Goal: Task Accomplishment & Management: Manage account settings

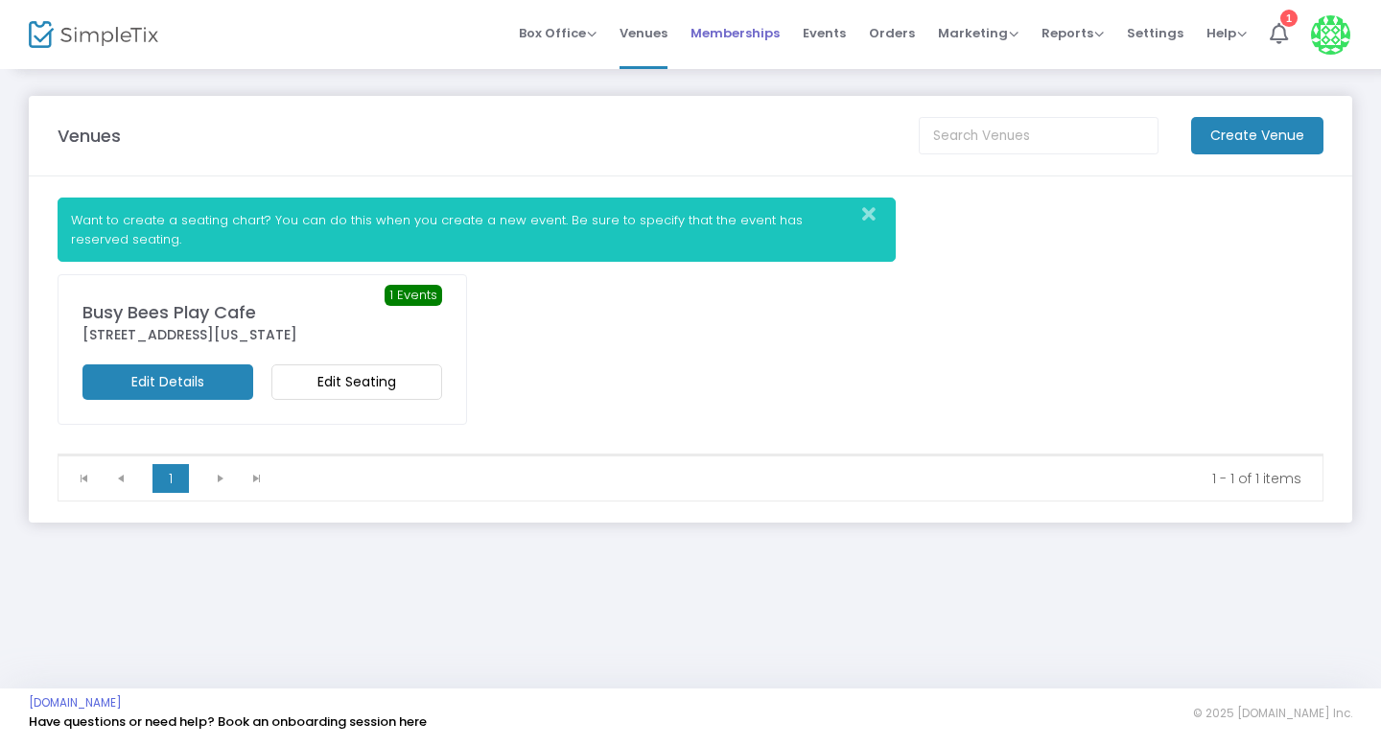
click at [747, 36] on span "Memberships" at bounding box center [734, 33] width 89 height 49
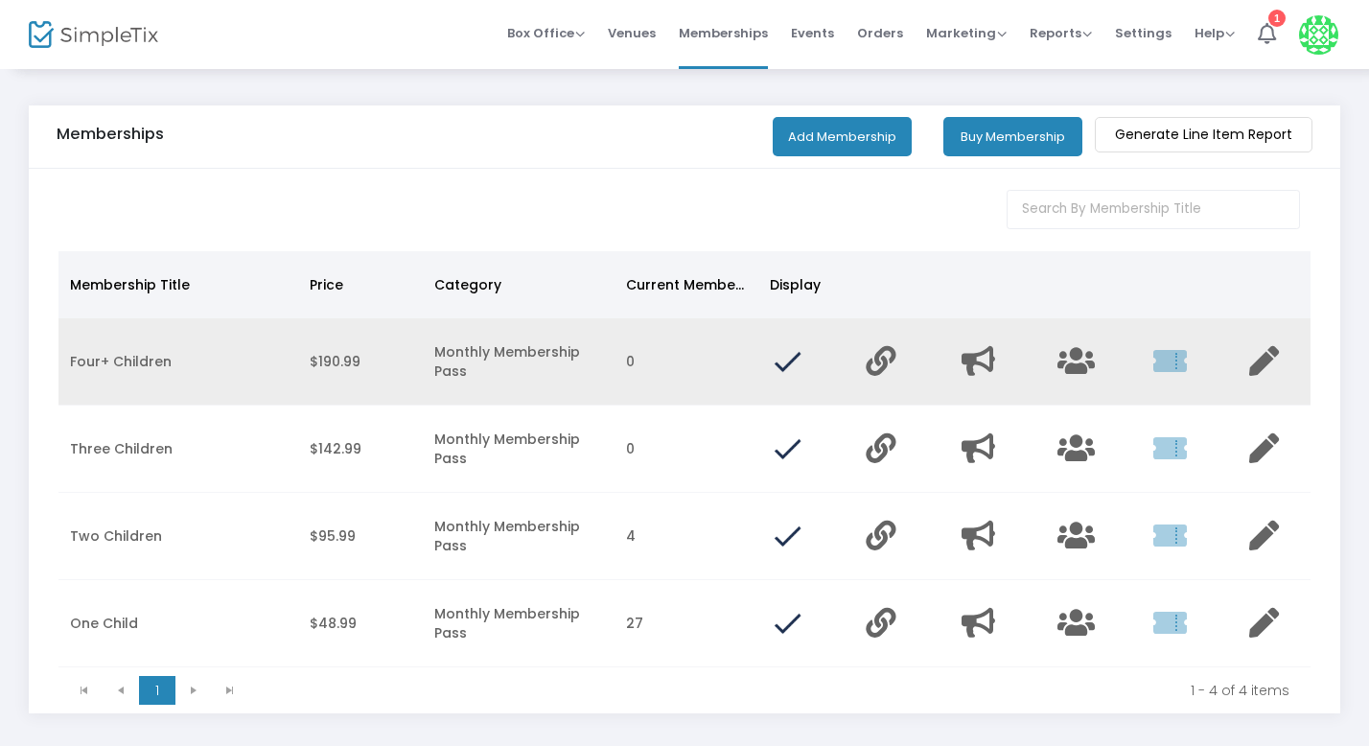
click at [494, 369] on td "Monthly Membership Pass" at bounding box center [519, 361] width 192 height 87
click at [1082, 358] on icon "Data table" at bounding box center [1076, 361] width 37 height 30
click at [1264, 362] on icon "Data table" at bounding box center [1265, 361] width 30 height 30
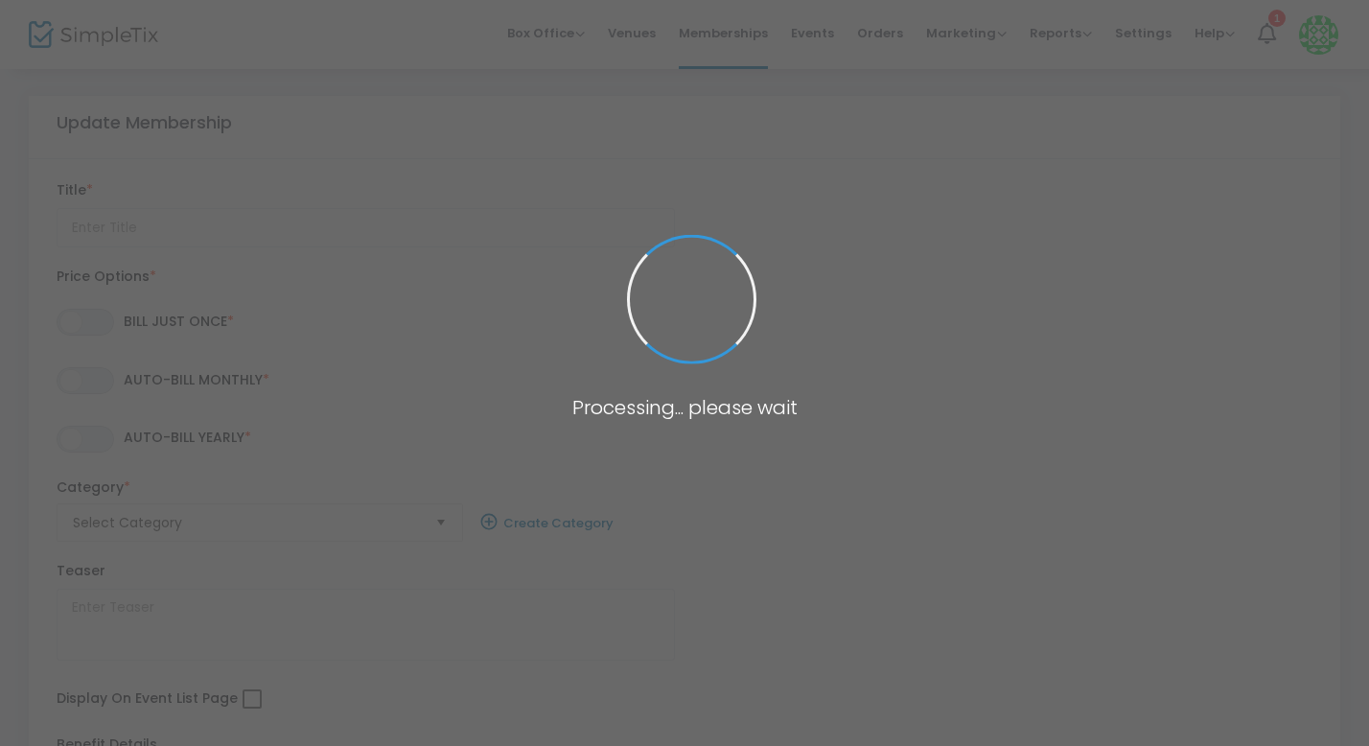
type input "Four+ Children"
type textarea "Unlock unlimited access with our Busy Bees Membership!"
checkbox input "true"
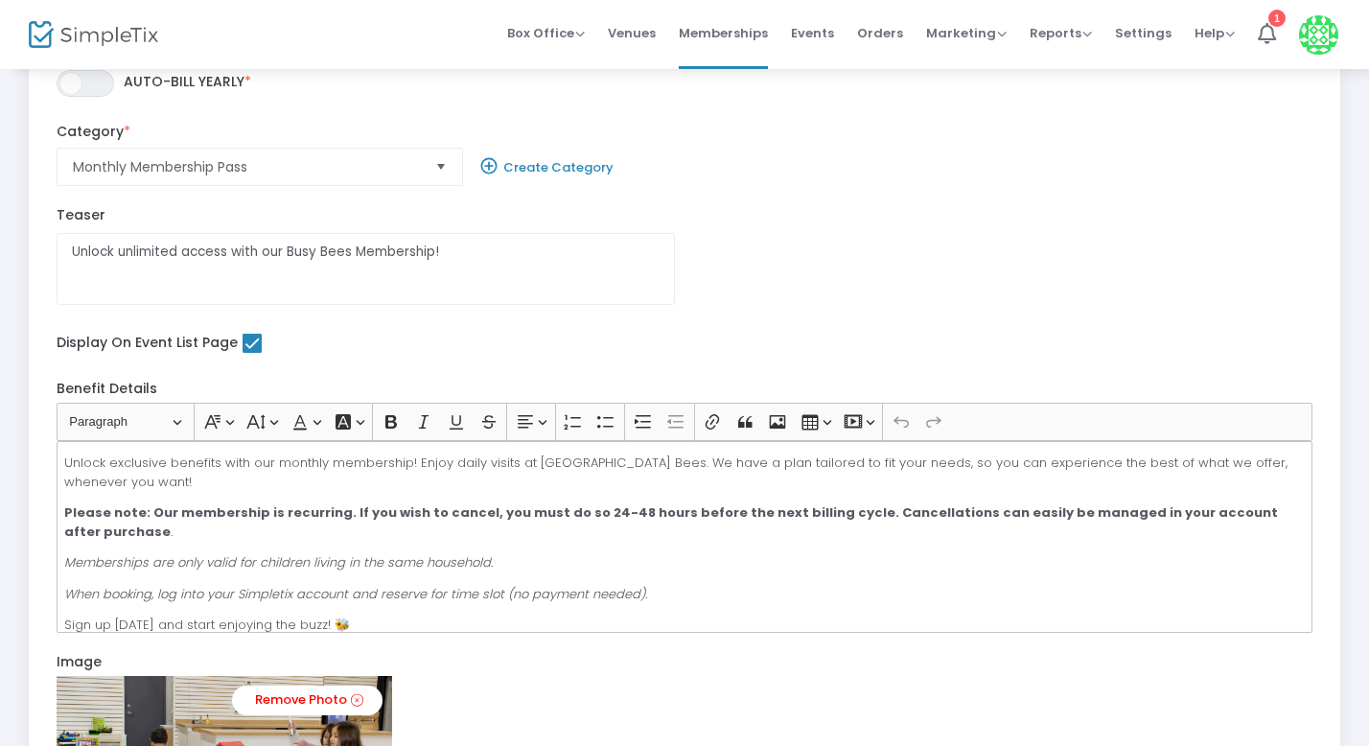
scroll to position [838, 0]
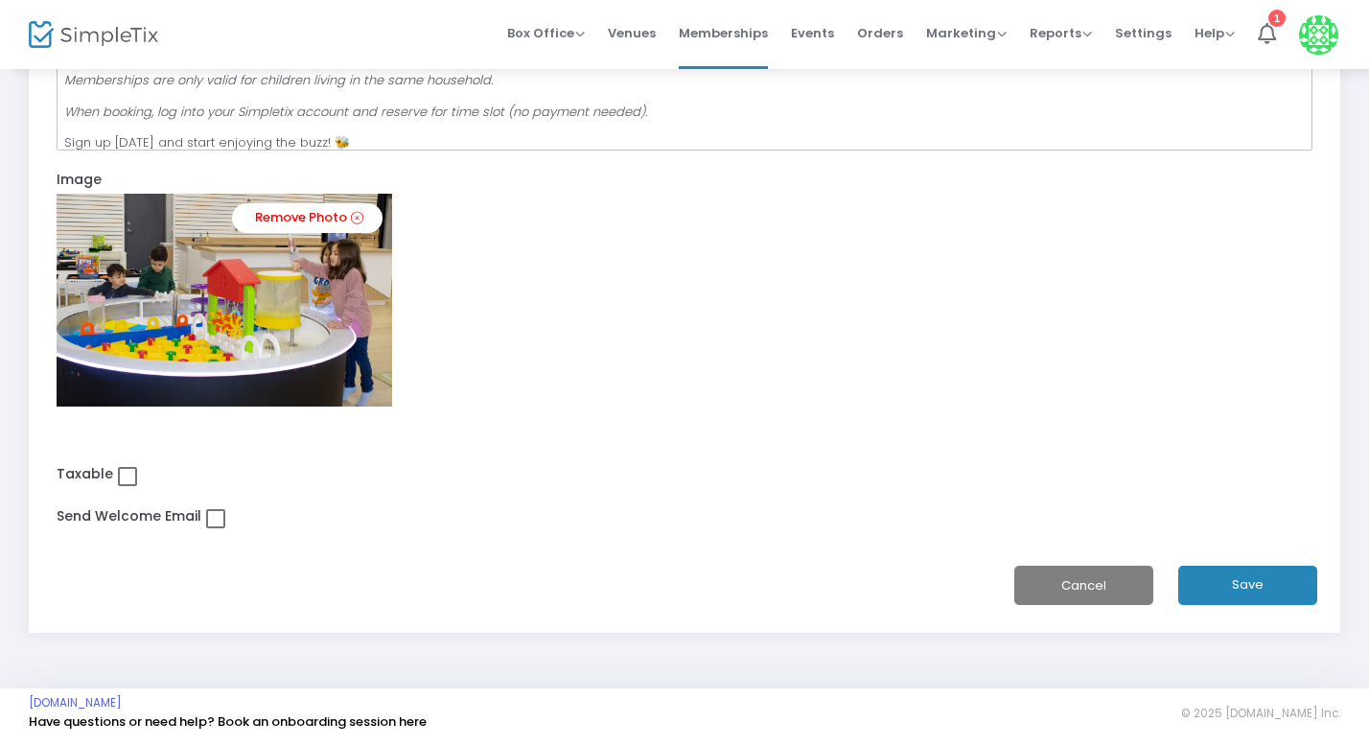
click at [1047, 575] on button "Cancel" at bounding box center [1084, 585] width 139 height 39
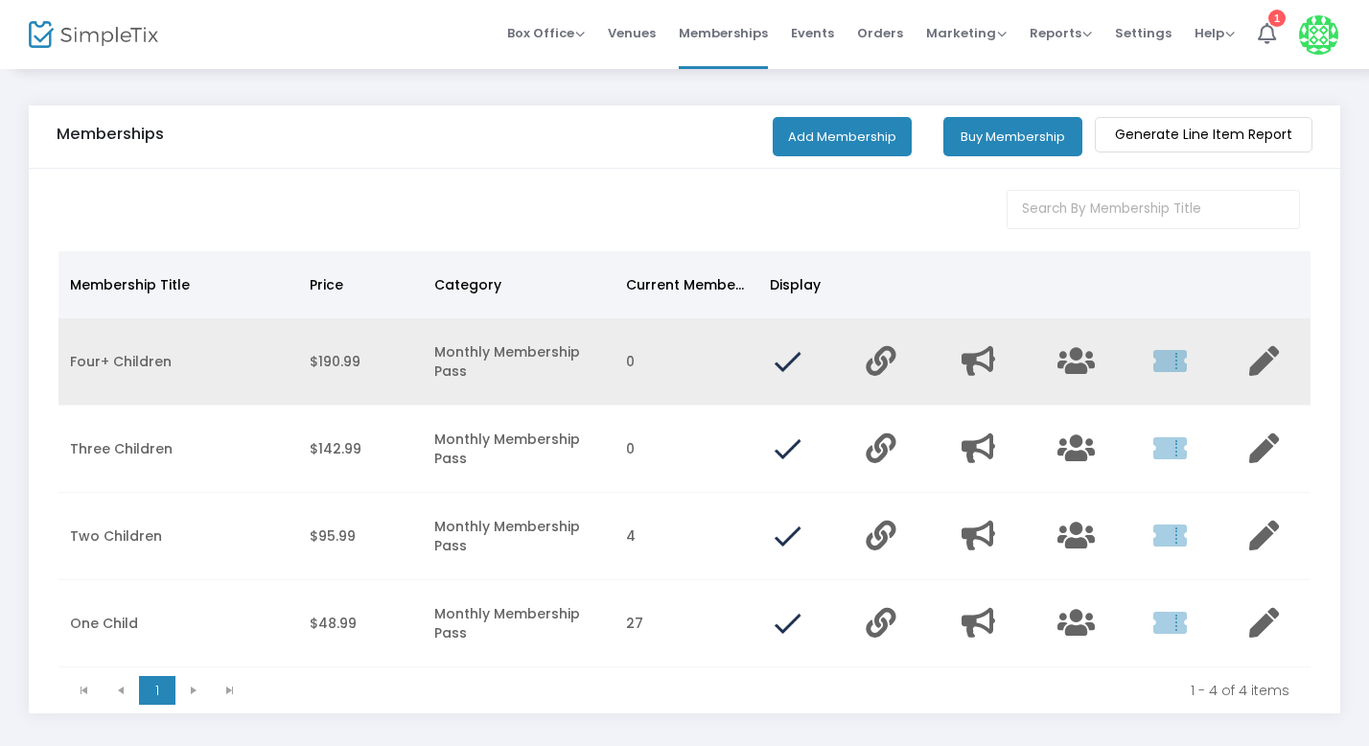
click at [787, 366] on img "Data table" at bounding box center [787, 361] width 35 height 35
click at [1267, 370] on icon "Data table" at bounding box center [1265, 361] width 30 height 30
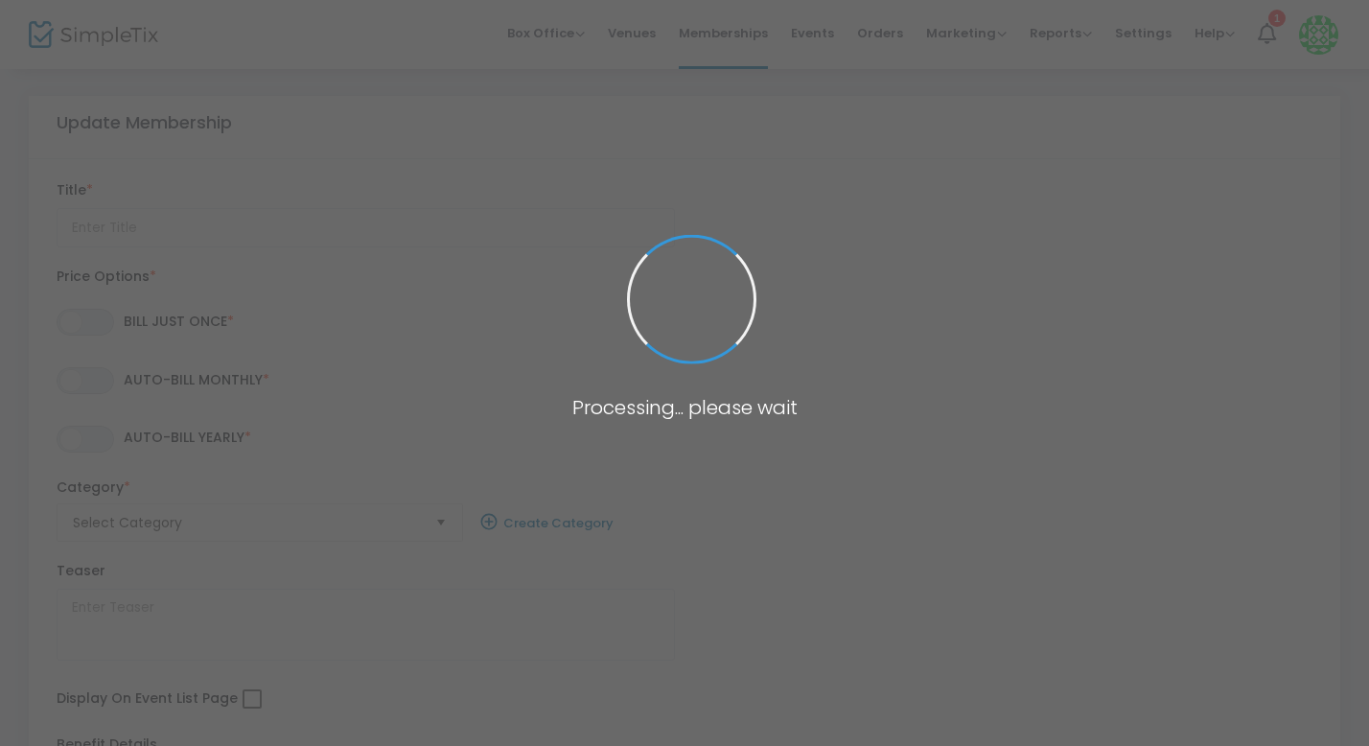
type input "Four+ Children"
type textarea "Unlock unlimited access with our Busy Bees Membership!"
checkbox input "true"
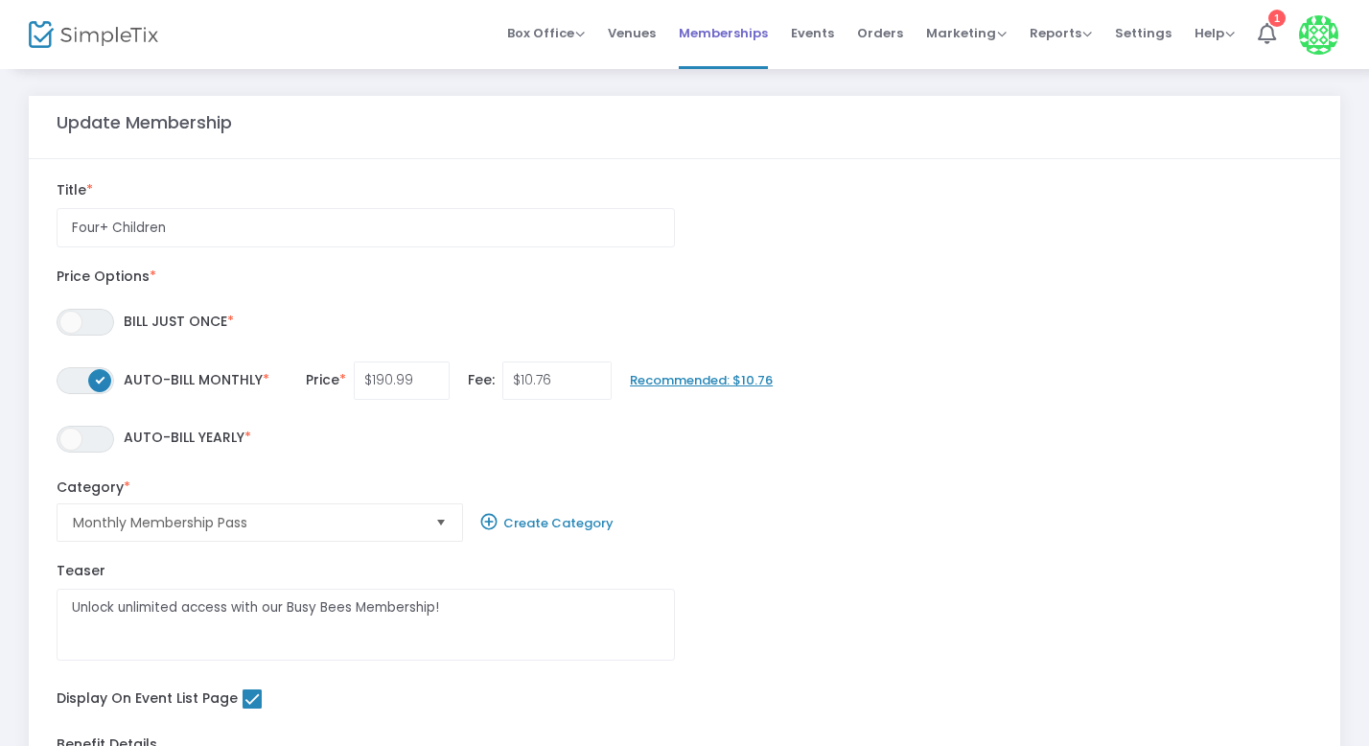
click at [724, 61] on link "Memberships" at bounding box center [723, 34] width 89 height 69
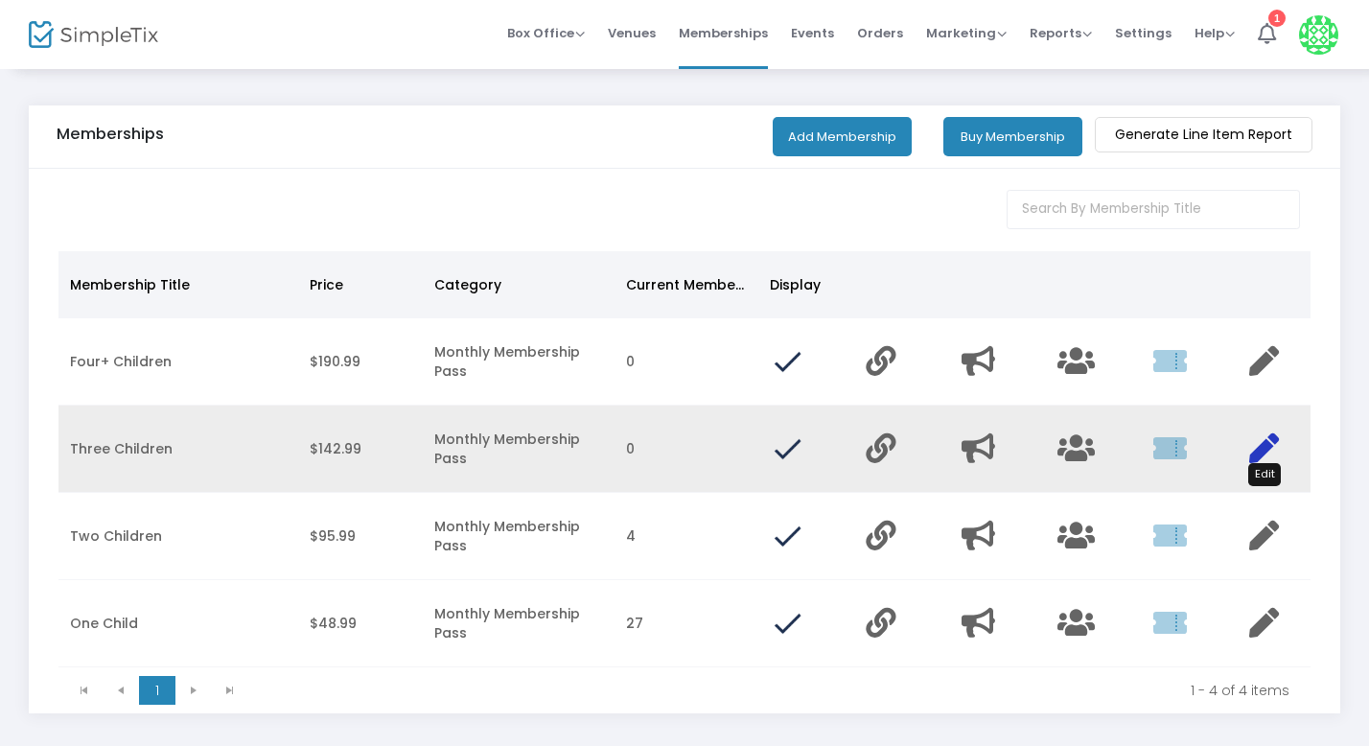
click at [1272, 450] on icon "Data table" at bounding box center [1265, 448] width 30 height 30
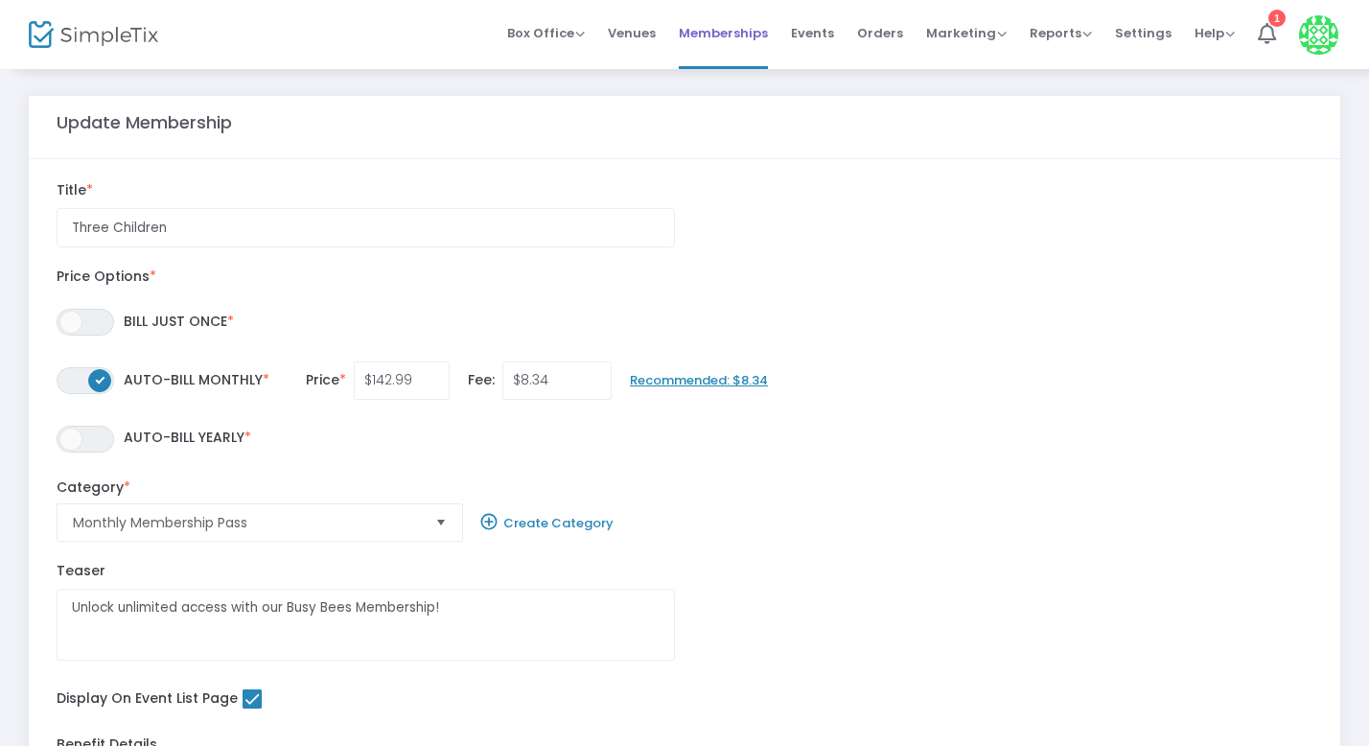
click at [763, 24] on span "Memberships" at bounding box center [723, 33] width 89 height 49
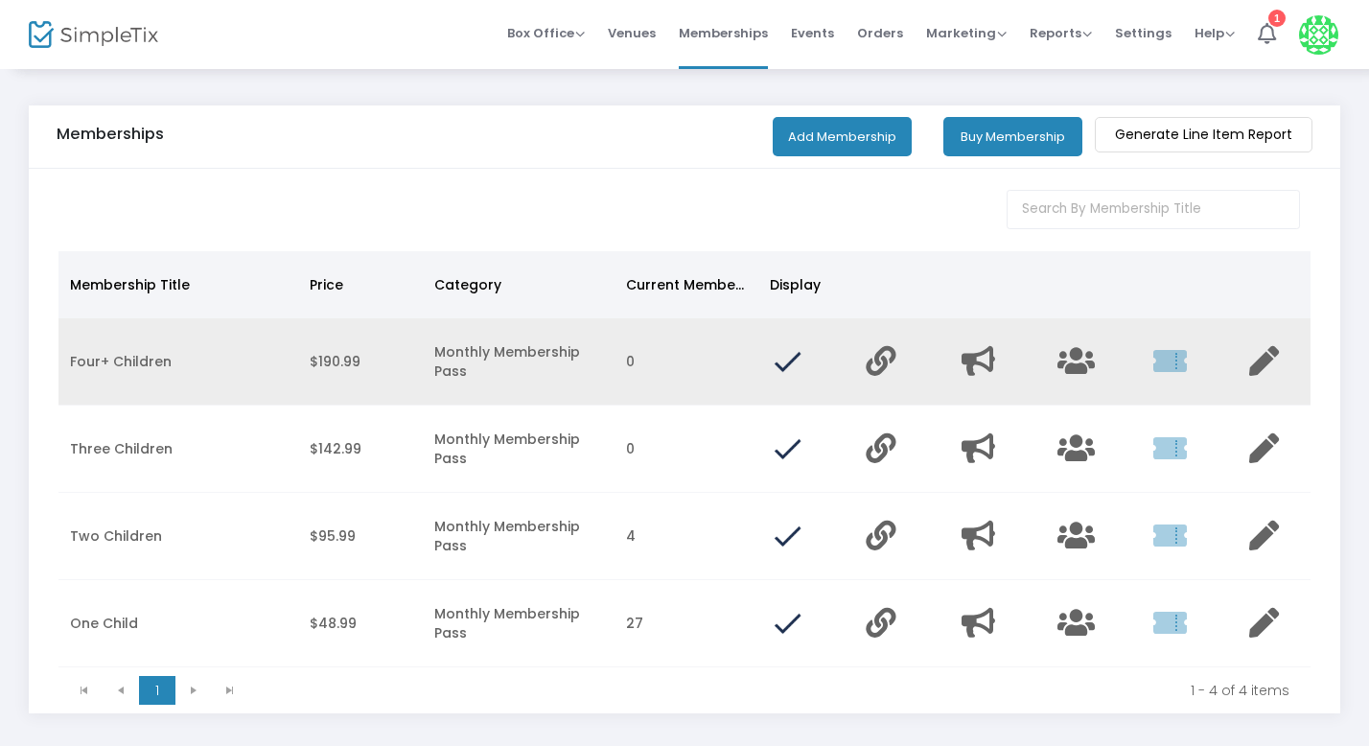
scroll to position [9, 0]
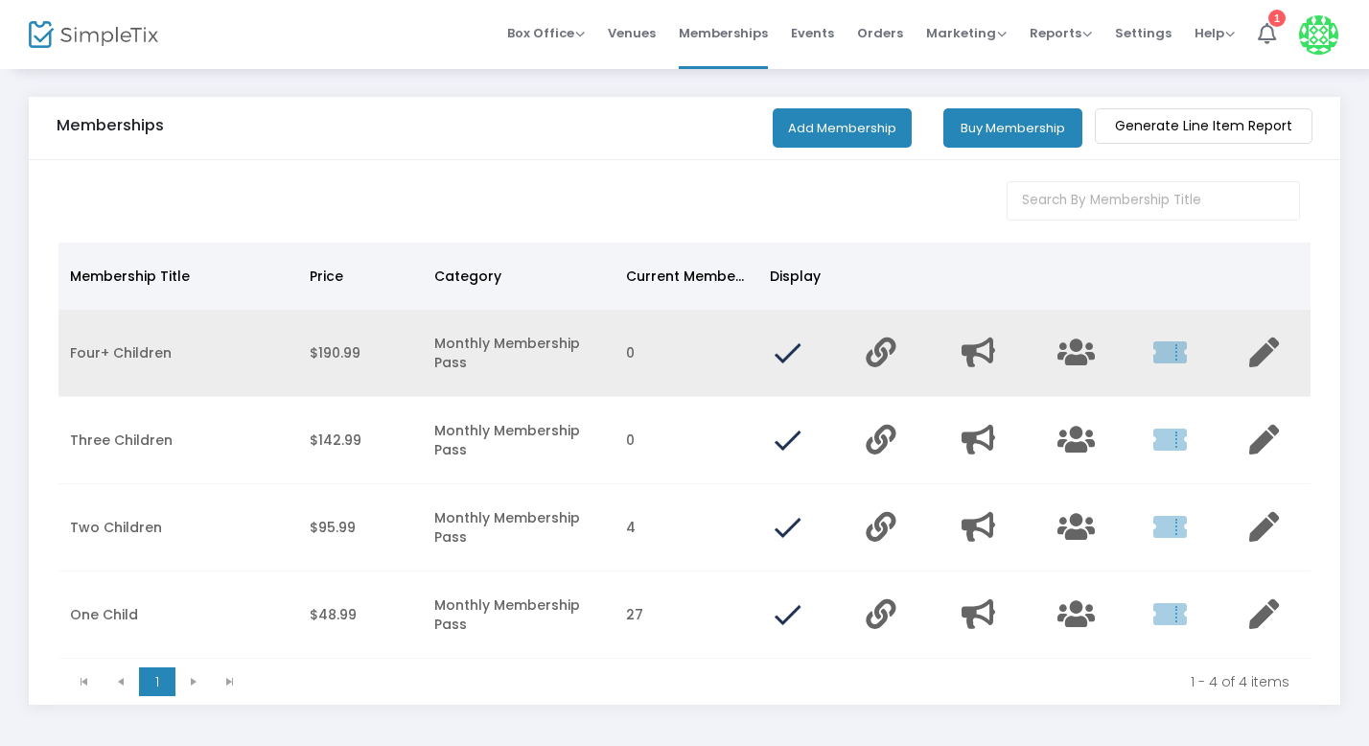
click at [789, 357] on img "Data table" at bounding box center [787, 353] width 35 height 35
click at [598, 385] on td "Monthly Membership Pass" at bounding box center [519, 353] width 192 height 87
click at [1271, 351] on icon "Data table" at bounding box center [1265, 353] width 30 height 30
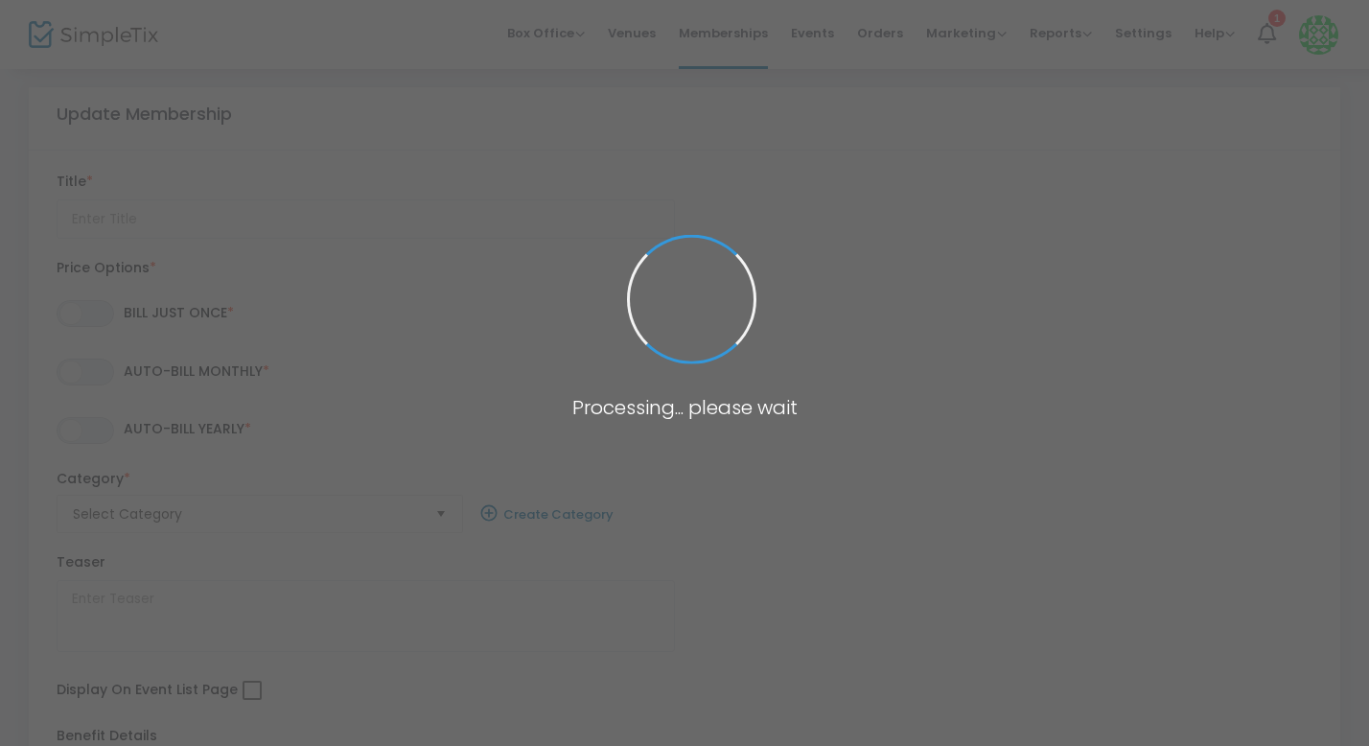
type input "Four+ Children"
type textarea "Unlock unlimited access with our Busy Bees Membership!"
checkbox input "true"
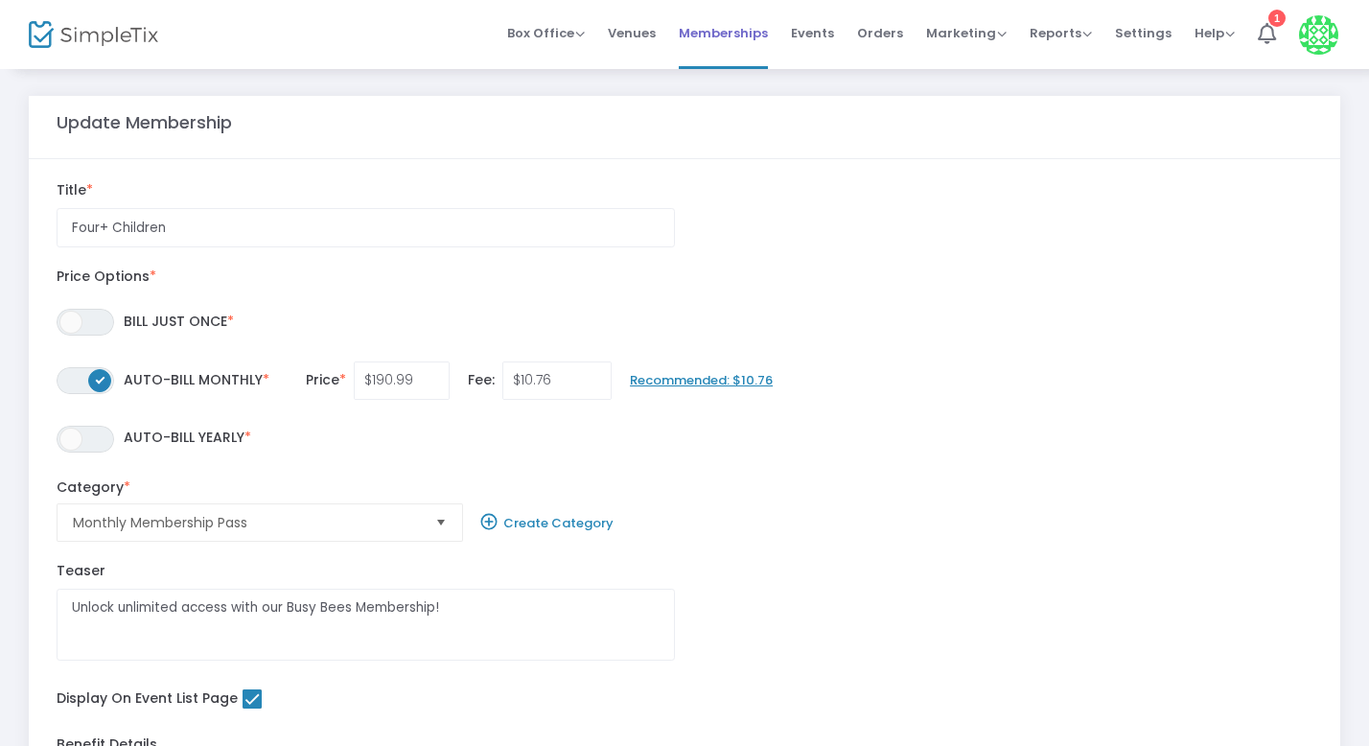
click at [741, 38] on span "Memberships" at bounding box center [723, 33] width 89 height 49
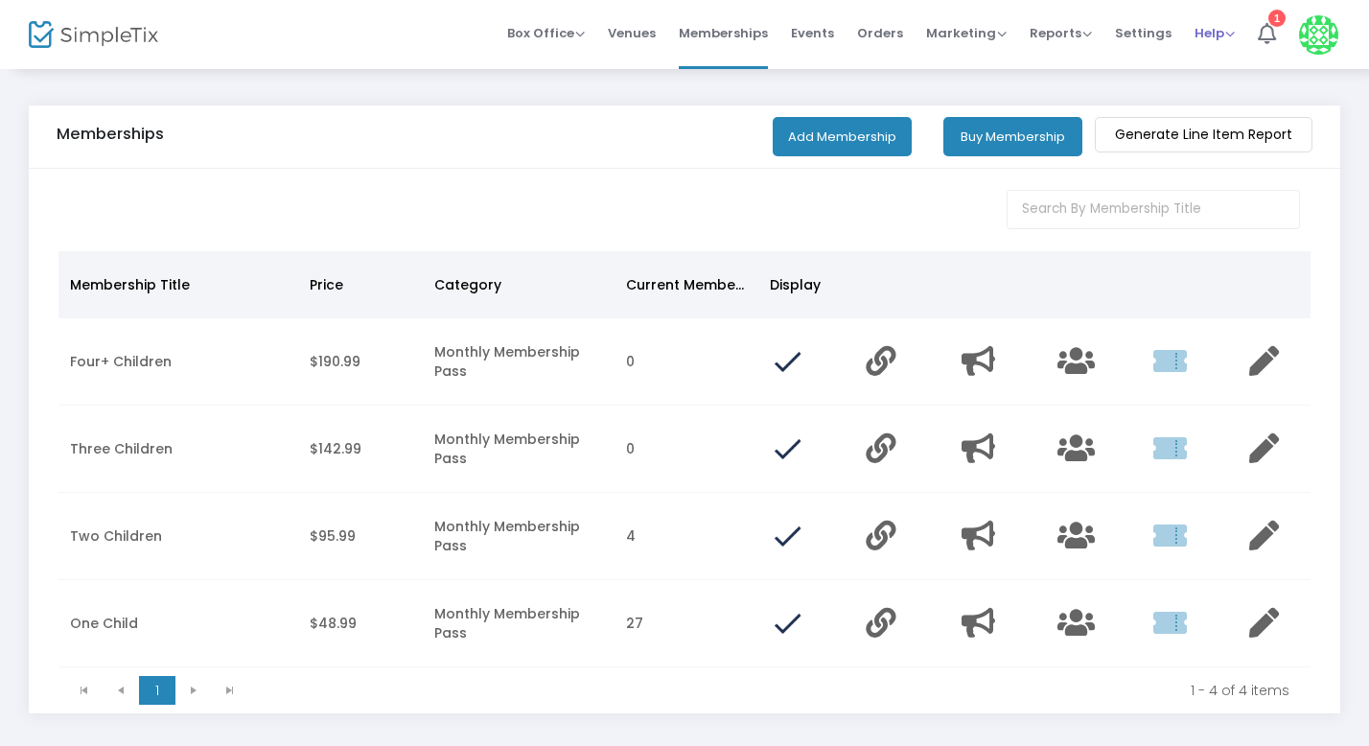
click at [1208, 17] on span "Help View Docs Contact Support" at bounding box center [1215, 33] width 40 height 49
click at [1210, 42] on span "Help View Docs Contact Support" at bounding box center [1215, 33] width 40 height 49
click at [1225, 28] on span "Help" at bounding box center [1215, 33] width 40 height 18
click at [1233, 105] on li "Contact Support" at bounding box center [1265, 101] width 141 height 37
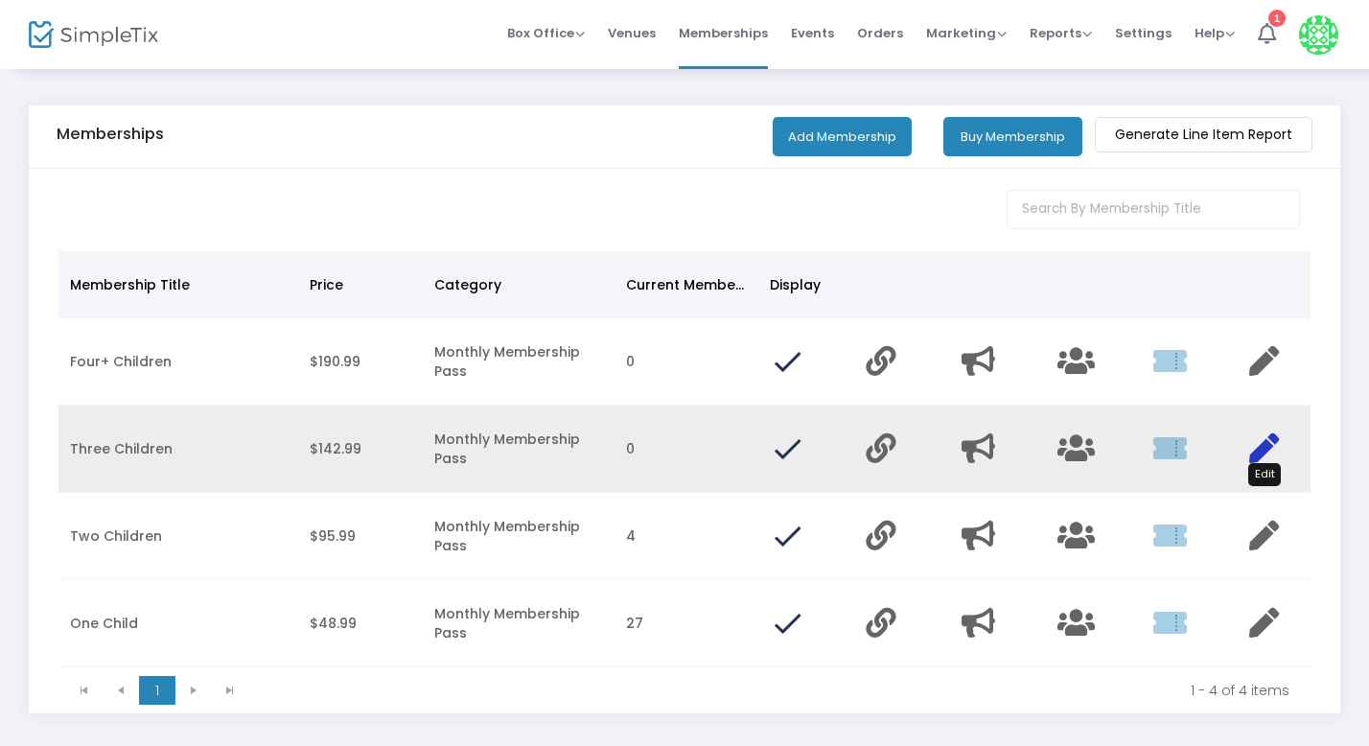
click at [1268, 436] on icon "Data table" at bounding box center [1265, 448] width 30 height 30
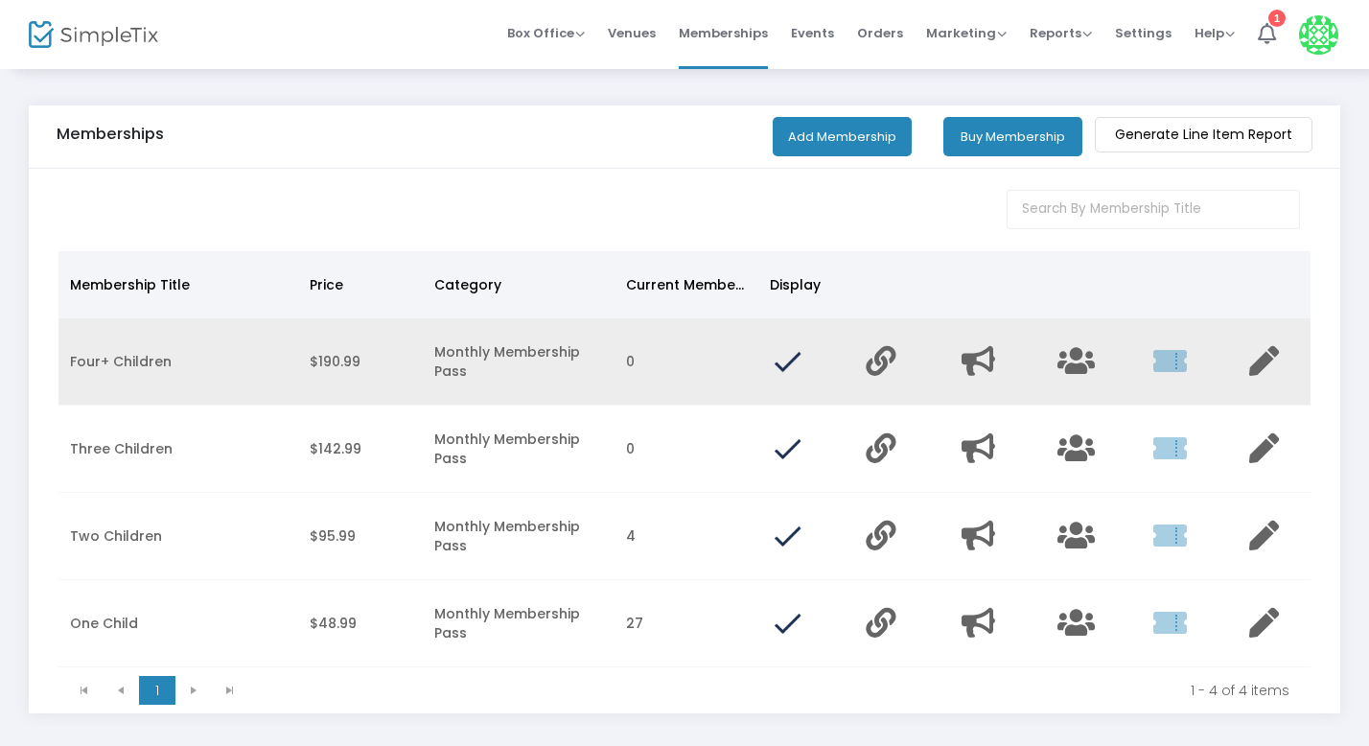
click at [702, 367] on td "0" at bounding box center [687, 361] width 144 height 87
click at [1275, 375] on icon "Data table" at bounding box center [1265, 361] width 30 height 30
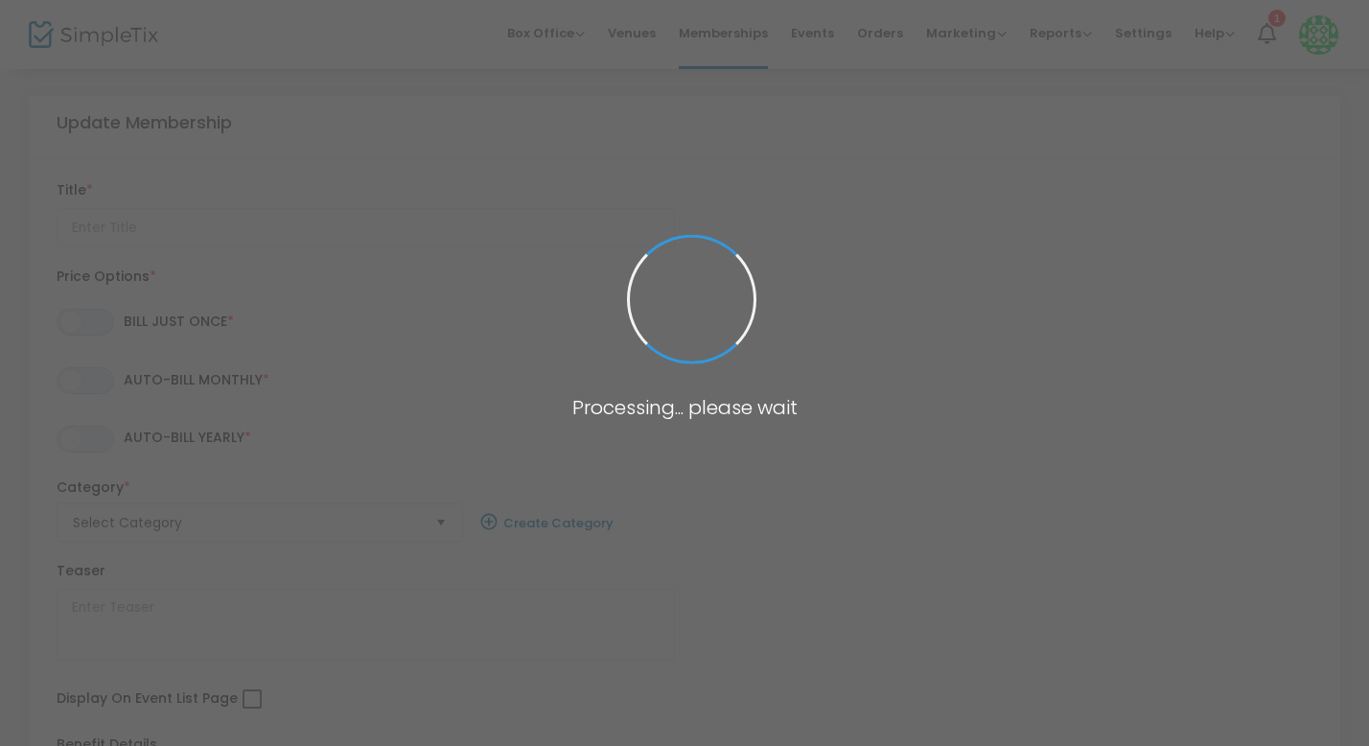
type input "Four+ Children"
type textarea "Unlock unlimited access with our Busy Bees Membership!"
checkbox input "true"
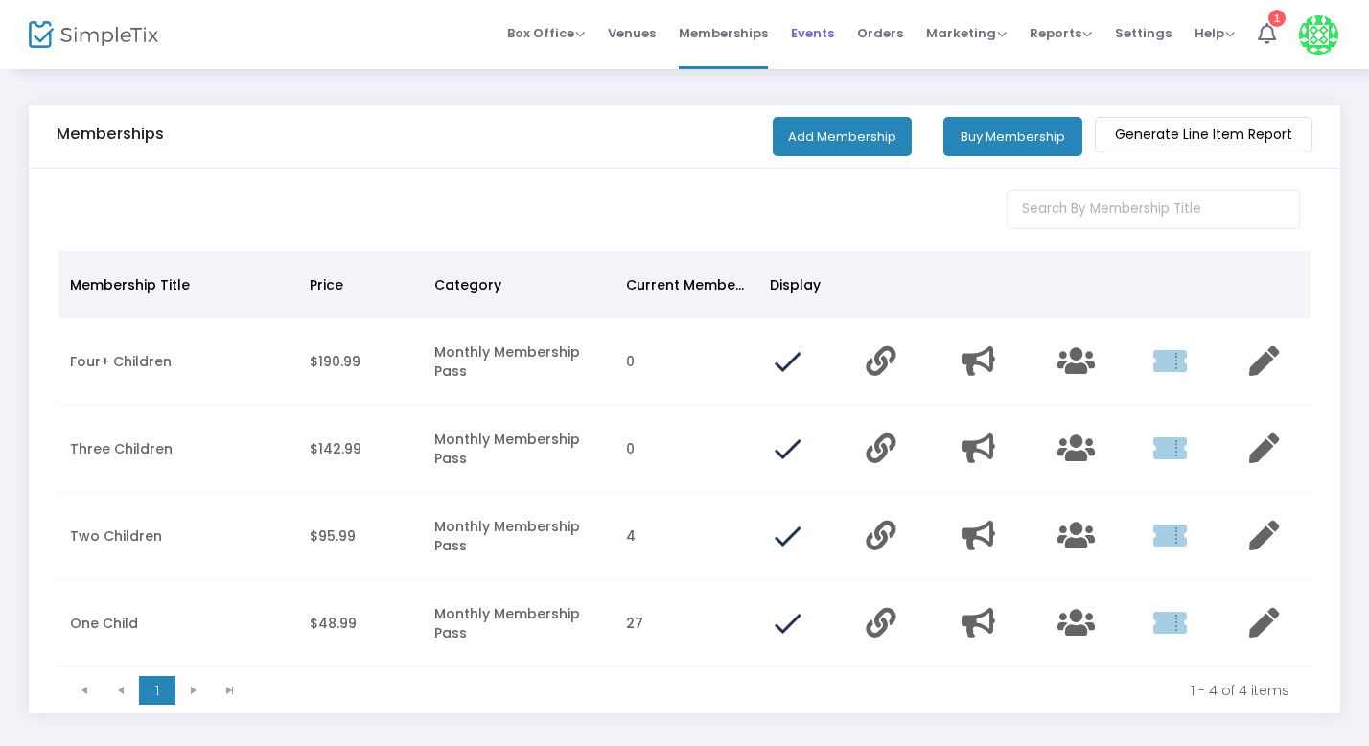
click at [826, 34] on span "Events" at bounding box center [812, 33] width 43 height 49
